Goal: Transaction & Acquisition: Purchase product/service

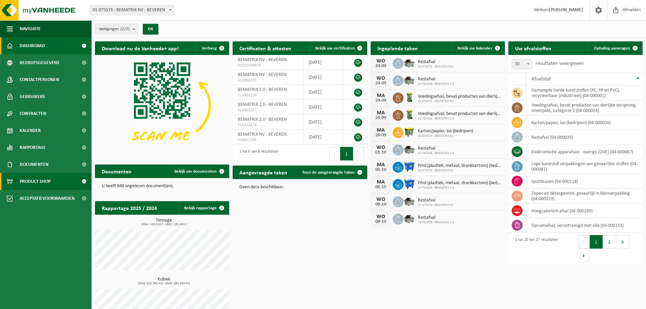
click at [33, 180] on span "Product Shop" at bounding box center [35, 181] width 31 height 17
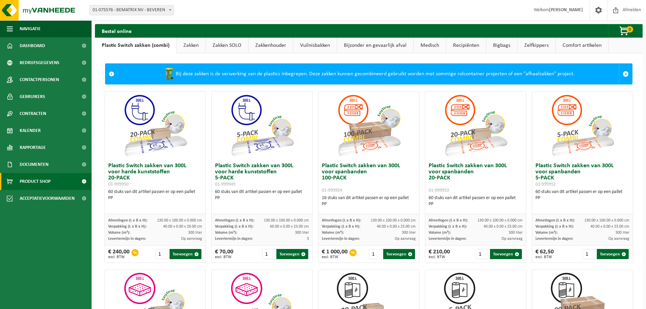
click at [304, 44] on link "Vuilnisbakken" at bounding box center [314, 46] width 43 height 16
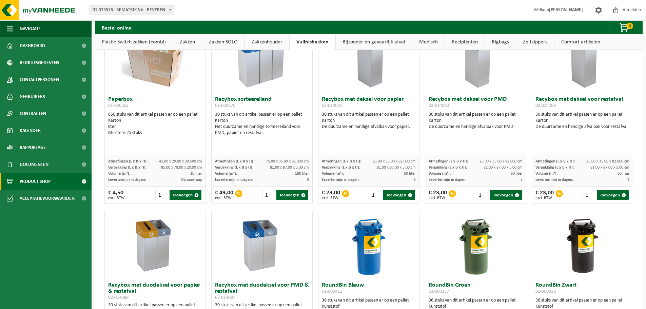
scroll to position [237, 0]
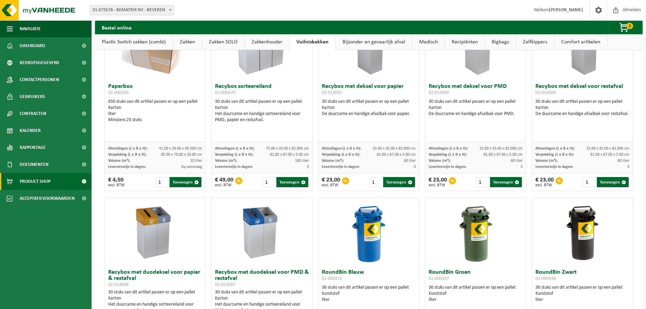
click at [557, 99] on div "30 stuks van dit artikel passen er op een pallet Karton De duurzame en handige …" at bounding box center [583, 108] width 94 height 18
click at [589, 68] on img at bounding box center [583, 46] width 68 height 68
click at [569, 101] on div "30 stuks van dit artikel passen er op een pallet Karton De duurzame en handige …" at bounding box center [583, 108] width 94 height 18
drag, startPoint x: 561, startPoint y: 109, endPoint x: 593, endPoint y: 123, distance: 34.3
click at [590, 117] on div "30 stuks van dit artikel passen er op een pallet Karton De duurzame en handige …" at bounding box center [583, 108] width 94 height 18
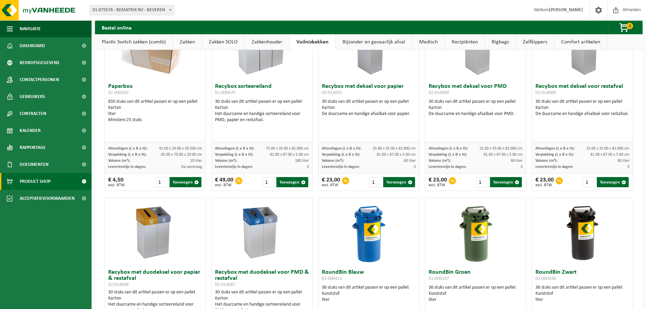
click at [593, 124] on div "Recybox met deksel voor restafval 02-014089 30 stuks van dit artikel passen er …" at bounding box center [582, 111] width 101 height 62
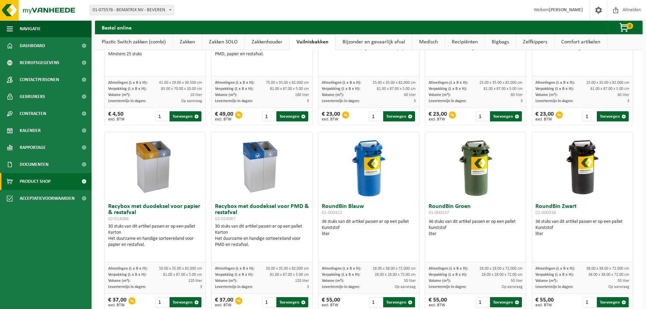
scroll to position [201, 0]
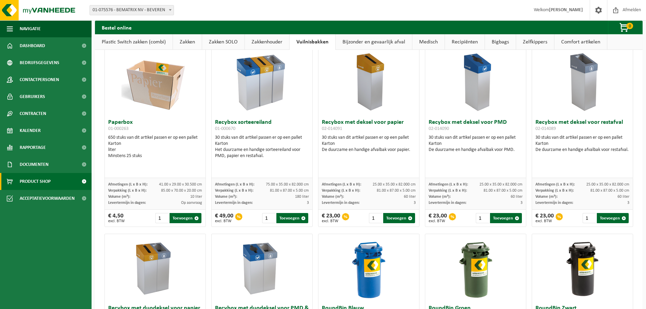
click at [148, 87] on img at bounding box center [155, 82] width 68 height 68
click at [124, 122] on h3 "Paperbox 01-000263" at bounding box center [155, 126] width 94 height 14
click at [151, 89] on img at bounding box center [155, 82] width 68 height 68
drag, startPoint x: 141, startPoint y: 136, endPoint x: 176, endPoint y: 152, distance: 38.3
click at [190, 147] on div "650 stuks van dit artikel passen er op een pallet Karton liter Minstens 25 stuks" at bounding box center [155, 147] width 94 height 24
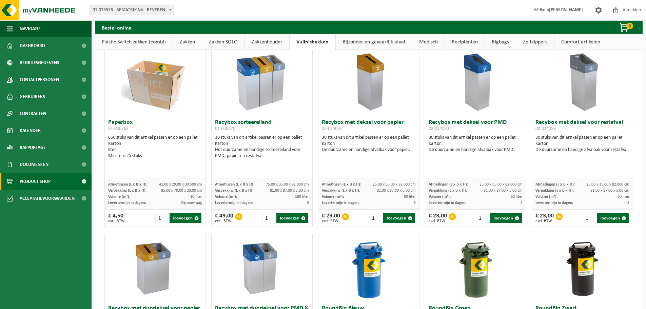
click at [176, 152] on div "liter" at bounding box center [155, 150] width 94 height 6
drag, startPoint x: 162, startPoint y: 159, endPoint x: 176, endPoint y: 123, distance: 38.4
click at [176, 123] on div "Paperbox 01-000263 650 stuks van dit artikel passen er op een pallet Karton lit…" at bounding box center [155, 147] width 101 height 62
click at [160, 137] on div "650 stuks van dit artikel passen er op een pallet Karton liter Minstens 25 stuks" at bounding box center [155, 147] width 94 height 24
drag, startPoint x: 117, startPoint y: 181, endPoint x: 135, endPoint y: 210, distance: 33.5
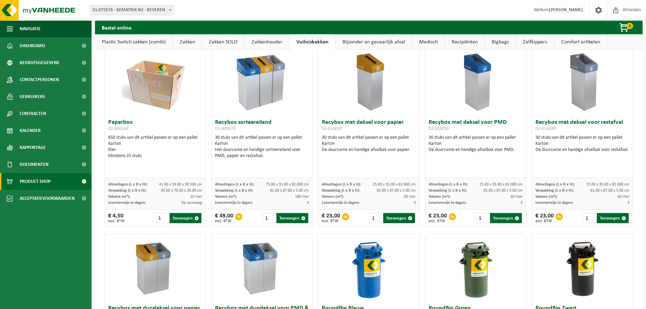
click at [135, 210] on div "Paperbox 01-000263 650 stuks van dit artikel passen er op een pallet Karton lit…" at bounding box center [154, 137] width 101 height 179
click at [138, 157] on div "Minstens 25 stuks" at bounding box center [155, 156] width 94 height 6
drag, startPoint x: 111, startPoint y: 153, endPoint x: 168, endPoint y: 155, distance: 57.0
click at [168, 155] on div "Minstens 25 stuks" at bounding box center [155, 156] width 94 height 6
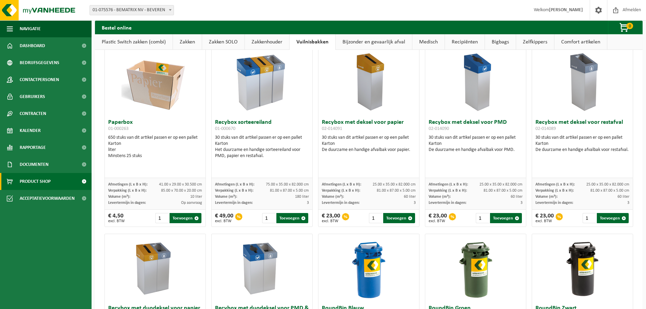
click at [161, 79] on img at bounding box center [155, 82] width 68 height 68
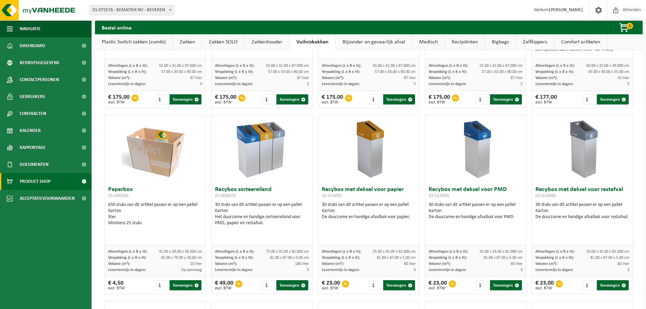
scroll to position [134, 0]
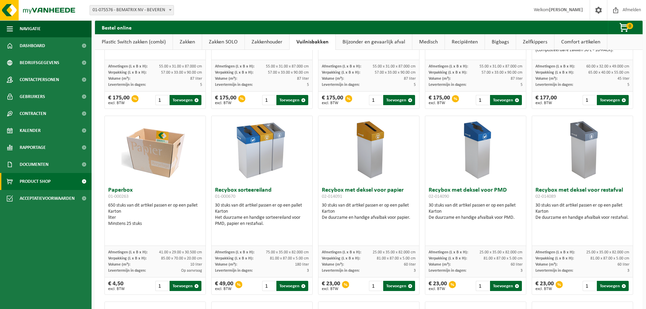
click at [156, 142] on img at bounding box center [155, 150] width 68 height 68
click at [123, 190] on h3 "Paperbox 01-000263" at bounding box center [155, 194] width 94 height 14
click at [132, 209] on div "Karton" at bounding box center [155, 212] width 94 height 6
click at [159, 145] on img at bounding box center [155, 150] width 68 height 68
click at [158, 212] on div "Karton" at bounding box center [155, 212] width 94 height 6
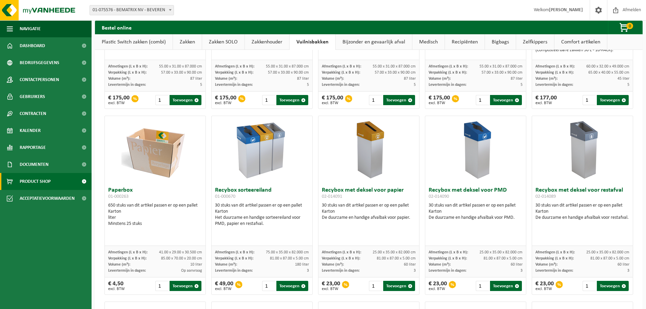
click at [156, 160] on img at bounding box center [155, 150] width 68 height 68
click at [136, 200] on h3 "Paperbox 01-000263" at bounding box center [155, 194] width 94 height 14
click at [164, 219] on div "liter" at bounding box center [155, 218] width 94 height 6
drag, startPoint x: 149, startPoint y: 218, endPoint x: 80, endPoint y: 167, distance: 85.6
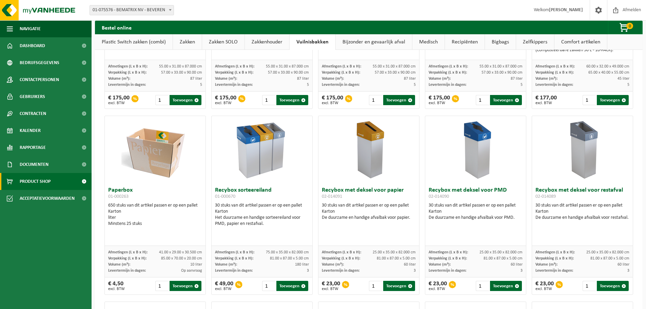
click at [163, 175] on img at bounding box center [155, 150] width 68 height 68
click at [161, 156] on img at bounding box center [155, 150] width 68 height 68
click at [151, 214] on div "Karton" at bounding box center [155, 212] width 94 height 6
click at [153, 209] on div "Karton" at bounding box center [155, 212] width 94 height 6
